Goal: Transaction & Acquisition: Obtain resource

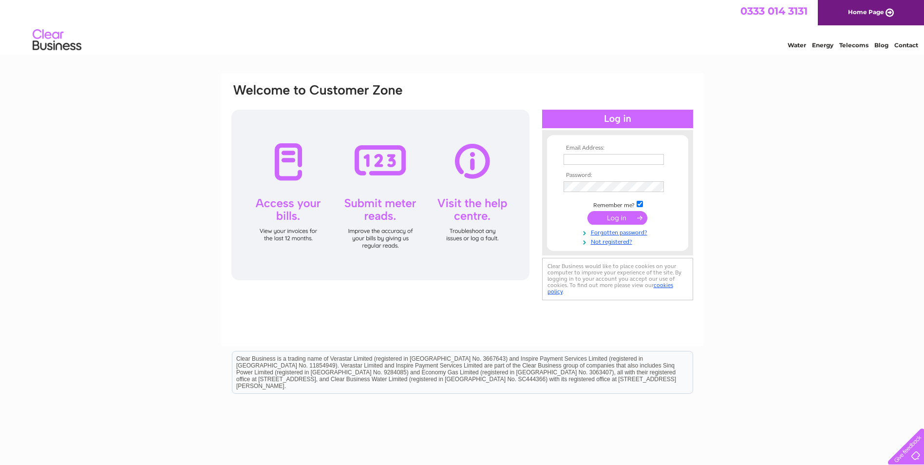
type input "admin@fyldedampproofing.co.uk"
click at [625, 219] on input "submit" at bounding box center [617, 218] width 60 height 14
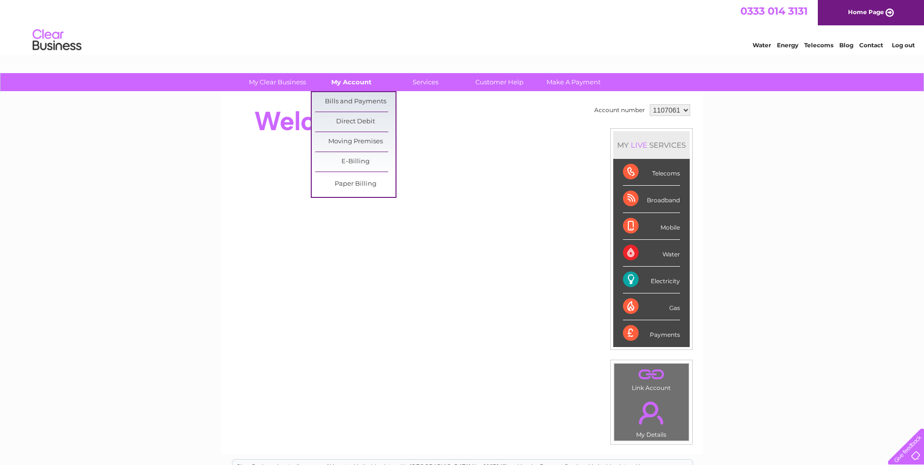
click at [347, 84] on link "My Account" at bounding box center [351, 82] width 80 height 18
click at [345, 100] on link "Bills and Payments" at bounding box center [355, 101] width 80 height 19
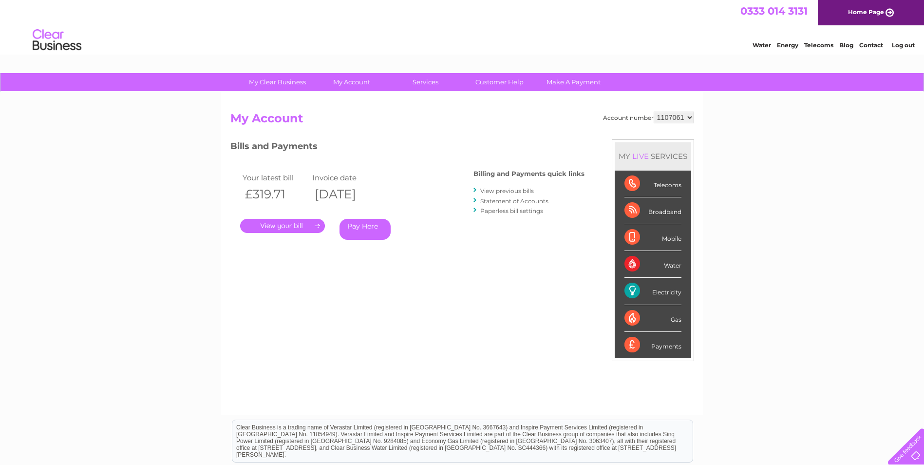
click at [306, 228] on link "." at bounding box center [282, 226] width 85 height 14
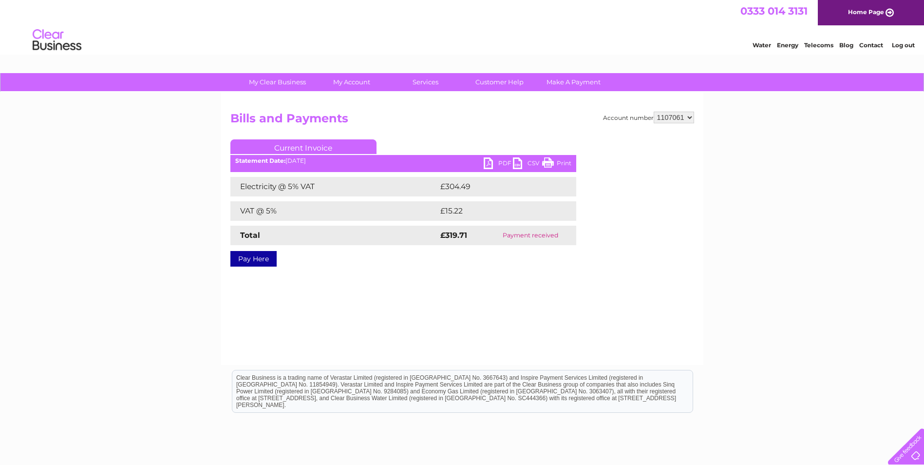
click at [495, 161] on link "PDF" at bounding box center [498, 164] width 29 height 14
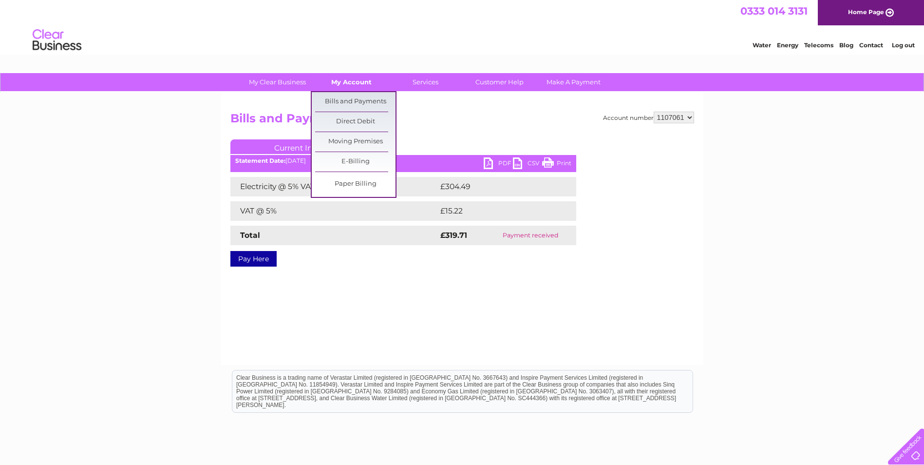
click at [350, 84] on link "My Account" at bounding box center [351, 82] width 80 height 18
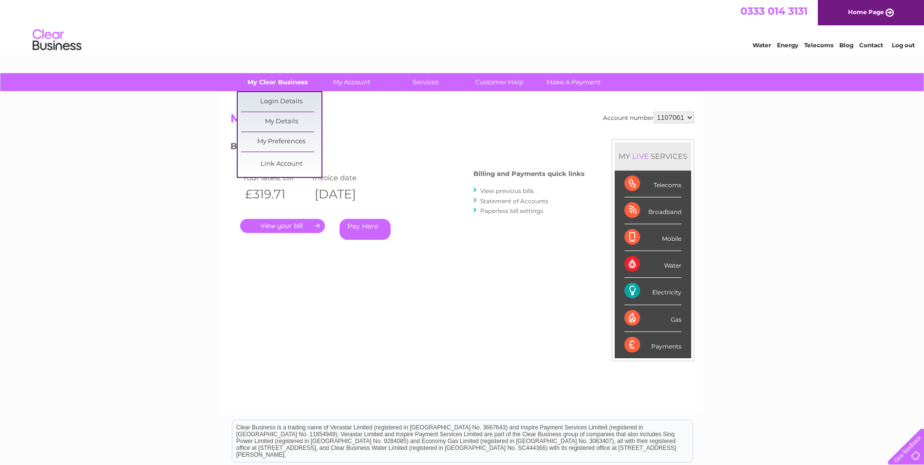
click at [296, 81] on link "My Clear Business" at bounding box center [277, 82] width 80 height 18
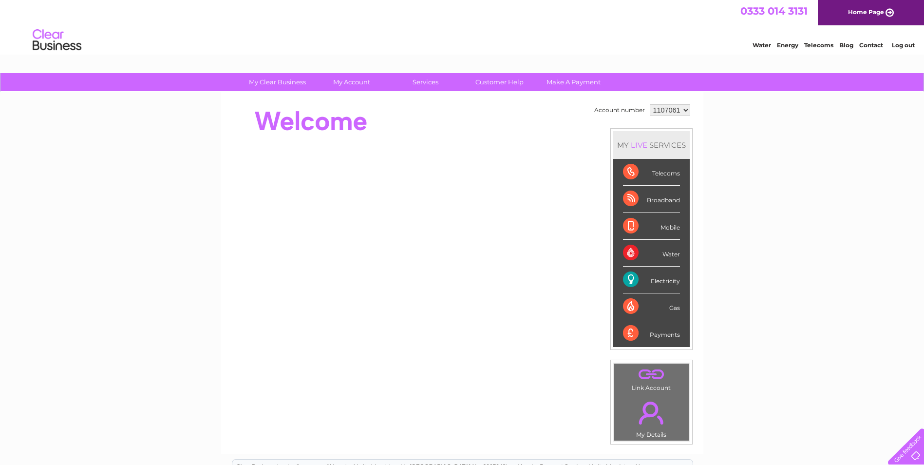
click at [666, 276] on div "Electricity" at bounding box center [651, 279] width 57 height 27
drag, startPoint x: 657, startPoint y: 282, endPoint x: 650, endPoint y: 283, distance: 6.9
click at [653, 283] on div "Electricity" at bounding box center [651, 279] width 57 height 27
drag, startPoint x: 650, startPoint y: 283, endPoint x: 617, endPoint y: 279, distance: 33.8
click at [617, 279] on li "Electricity" at bounding box center [651, 279] width 76 height 27
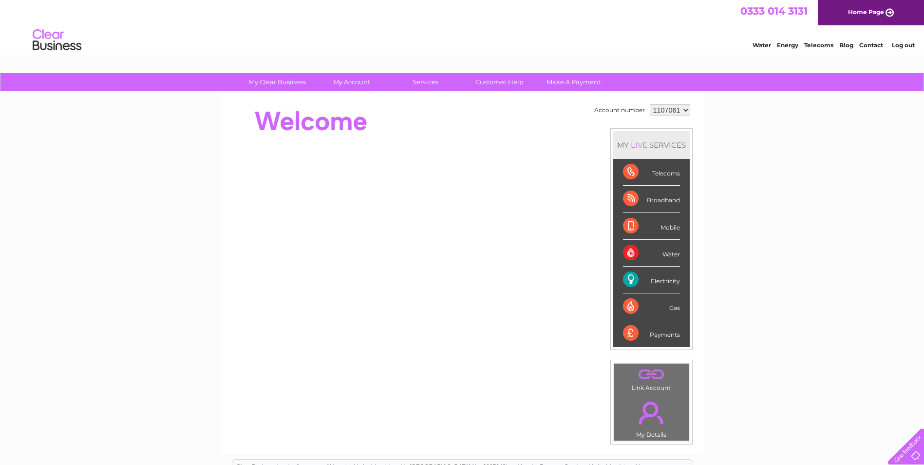
click at [625, 278] on div "Electricity" at bounding box center [651, 279] width 57 height 27
click at [685, 107] on select "1107061 3025766" at bounding box center [670, 110] width 40 height 12
select select "3025766"
click at [650, 104] on select "1107061 3025766" at bounding box center [670, 110] width 40 height 12
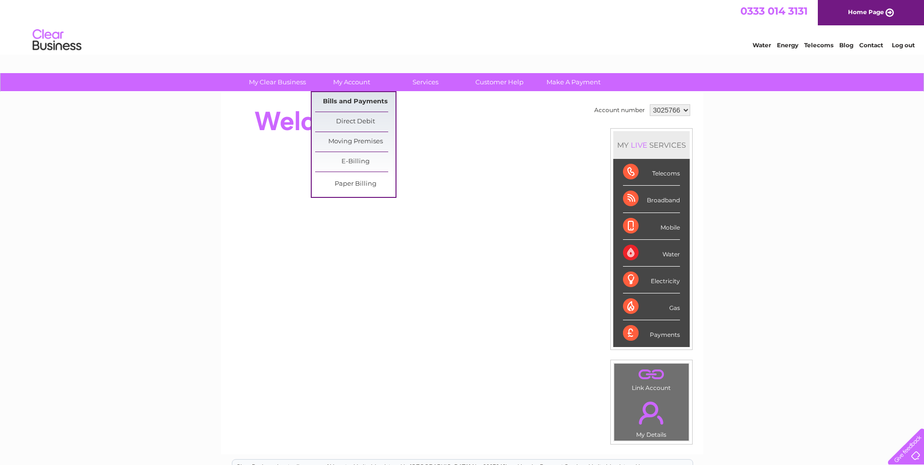
click at [349, 105] on link "Bills and Payments" at bounding box center [355, 101] width 80 height 19
click at [347, 99] on link "Bills and Payments" at bounding box center [355, 101] width 80 height 19
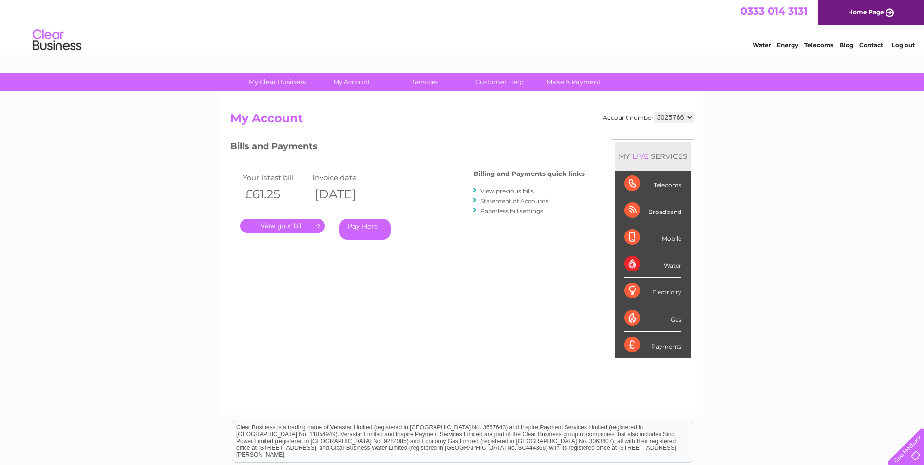
click at [287, 227] on link "." at bounding box center [282, 226] width 85 height 14
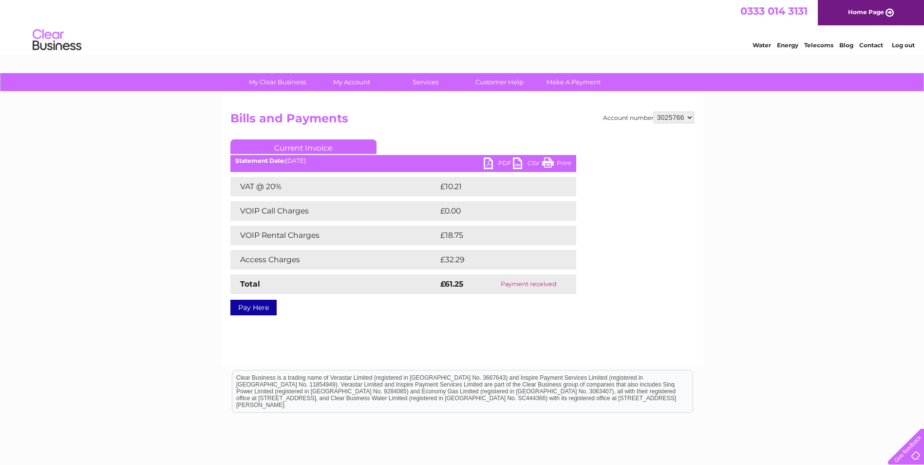
click at [502, 162] on link "PDF" at bounding box center [498, 164] width 29 height 14
